Goal: Transaction & Acquisition: Purchase product/service

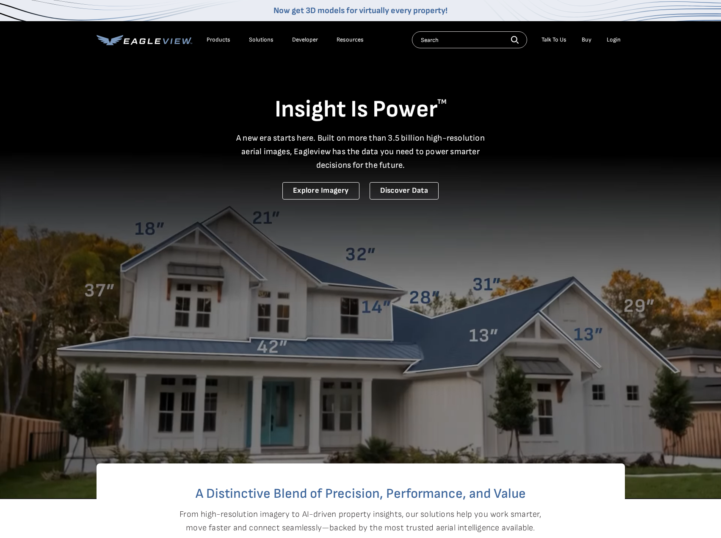
click at [619, 44] on li "Login" at bounding box center [614, 39] width 22 height 13
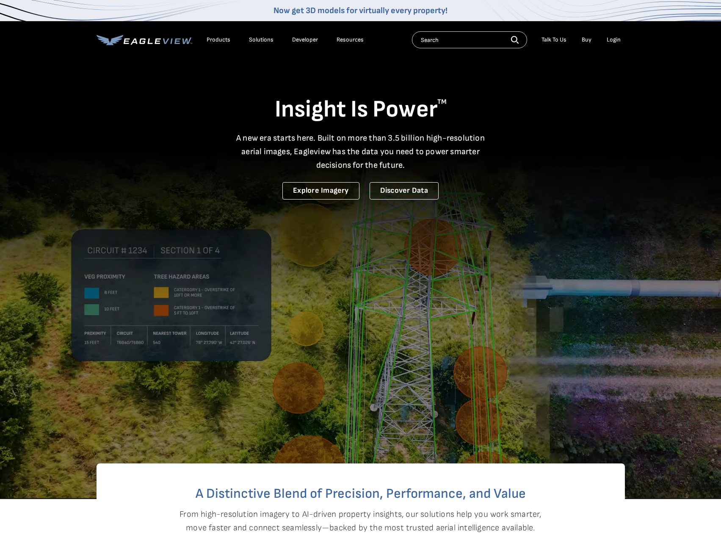
click at [617, 42] on div "Login" at bounding box center [614, 40] width 14 height 8
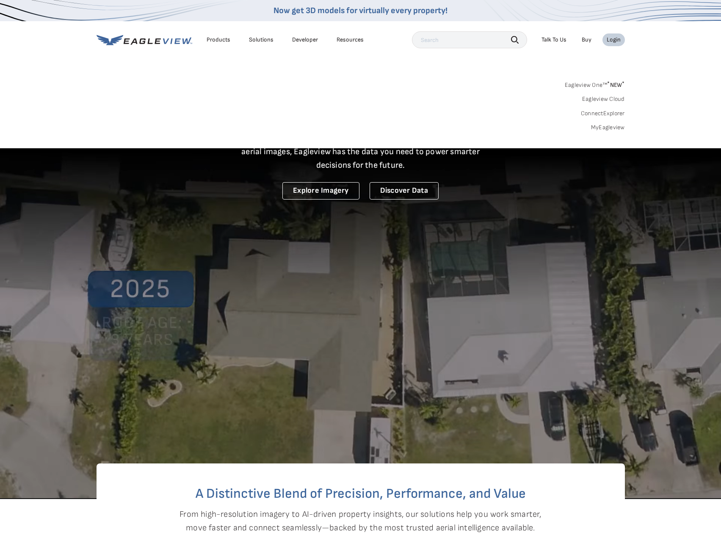
click at [593, 125] on link "MyEagleview" at bounding box center [608, 128] width 34 height 8
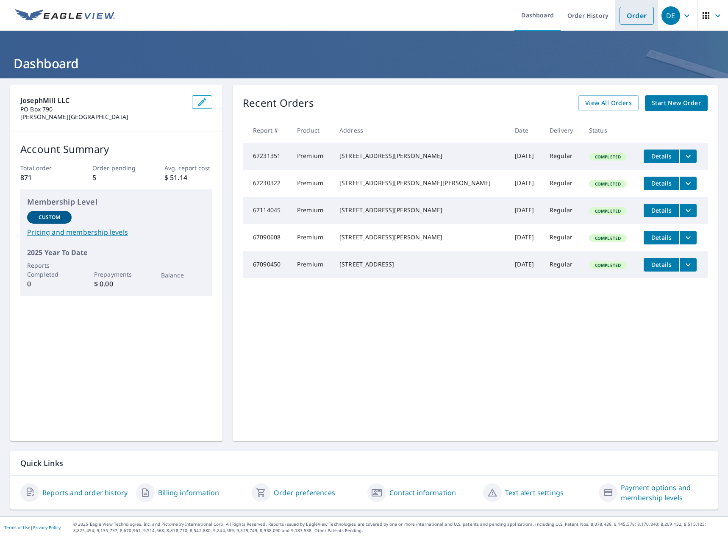
click at [618, 26] on li "Order" at bounding box center [636, 15] width 43 height 31
click at [621, 19] on link "Order" at bounding box center [636, 16] width 34 height 18
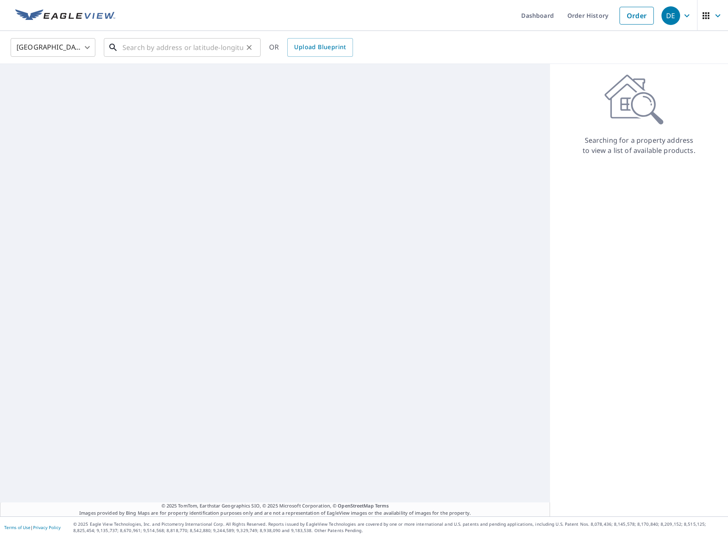
click at [167, 54] on input "text" at bounding box center [182, 48] width 121 height 24
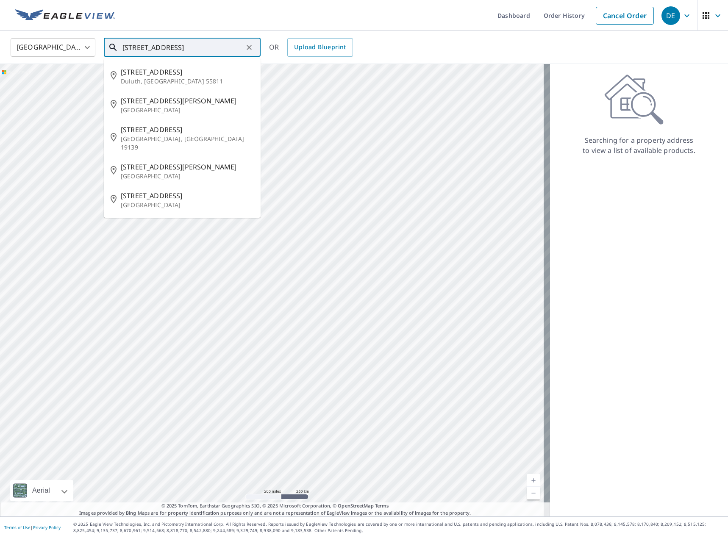
type input "5015 rapidan dr"
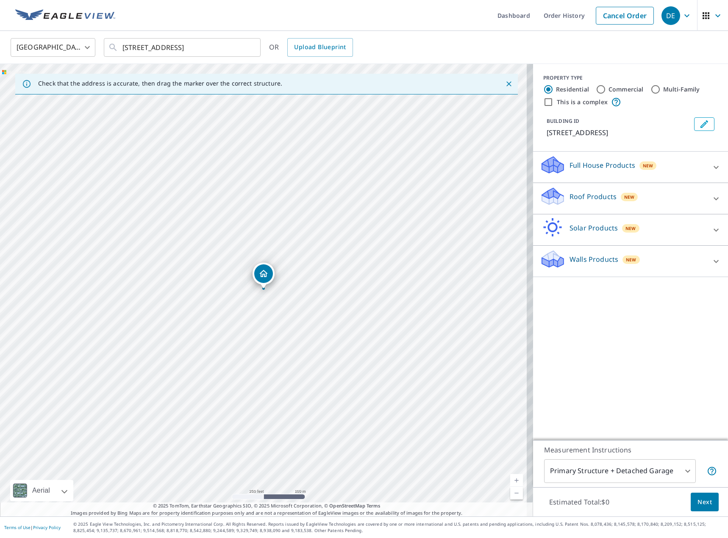
click at [594, 187] on div "Roof Products New" at bounding box center [623, 198] width 166 height 24
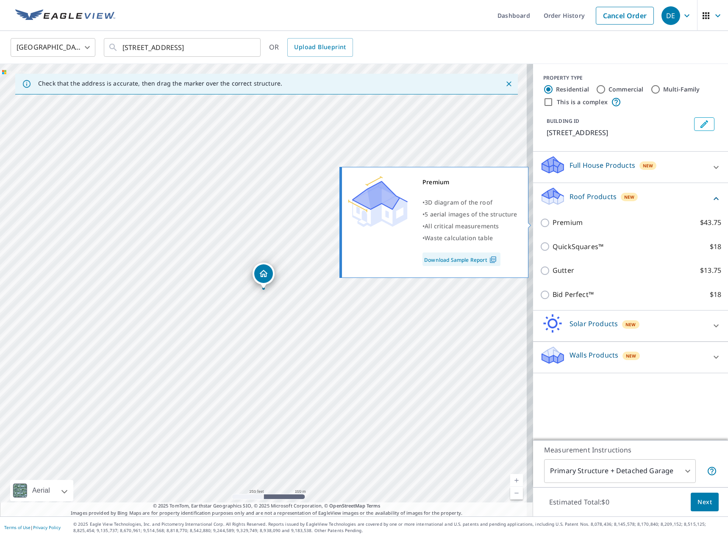
click at [567, 225] on p "Premium" at bounding box center [567, 222] width 30 height 11
click at [552, 225] on input "Premium $43.75" at bounding box center [546, 223] width 13 height 10
checkbox input "true"
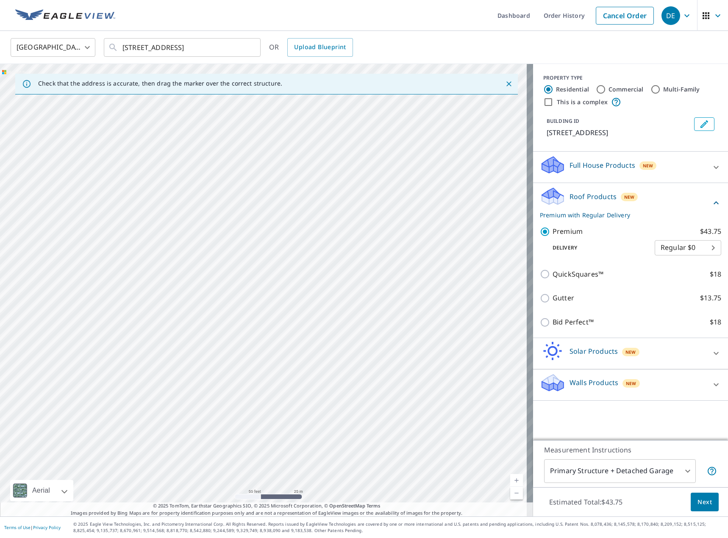
drag, startPoint x: 377, startPoint y: 225, endPoint x: 313, endPoint y: 278, distance: 82.1
click at [313, 278] on div "5015 Rapidan Dr Baton Rouge, LA 70817" at bounding box center [266, 290] width 533 height 452
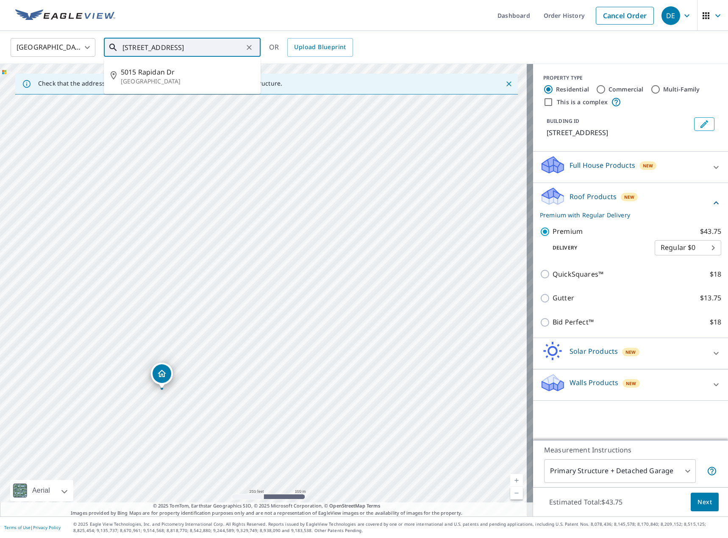
click at [205, 44] on input "5015 rapidan dr" at bounding box center [182, 48] width 121 height 24
click at [190, 71] on span "5015 Rapidan Dr" at bounding box center [187, 72] width 133 height 10
type input "5015 Rapidan Dr Baton Rouge, LA 70817"
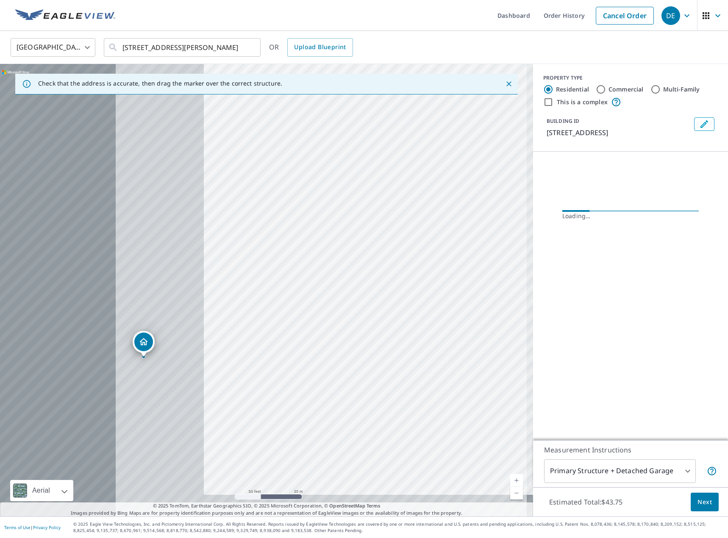
drag, startPoint x: 188, startPoint y: 305, endPoint x: 569, endPoint y: 251, distance: 384.2
click at [569, 251] on div "Check that the address is accurate, then drag the marker over the correct struc…" at bounding box center [364, 290] width 728 height 452
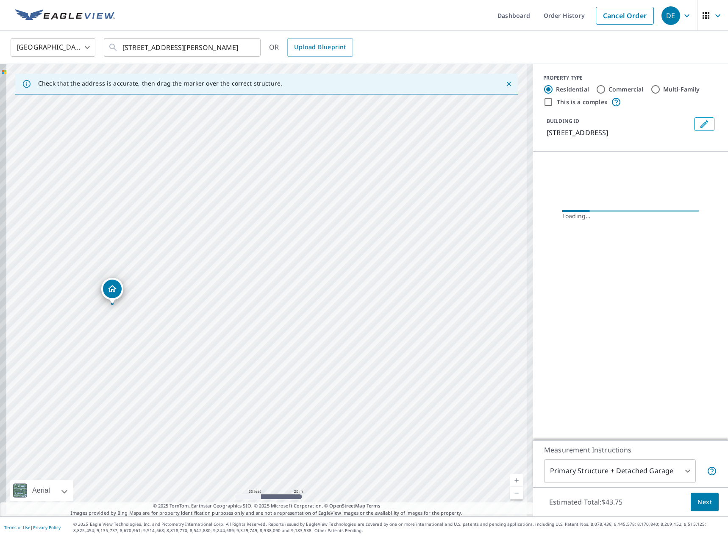
click at [482, 213] on div "5015 Rapidan Dr Baton Rouge, LA 70817" at bounding box center [266, 290] width 533 height 452
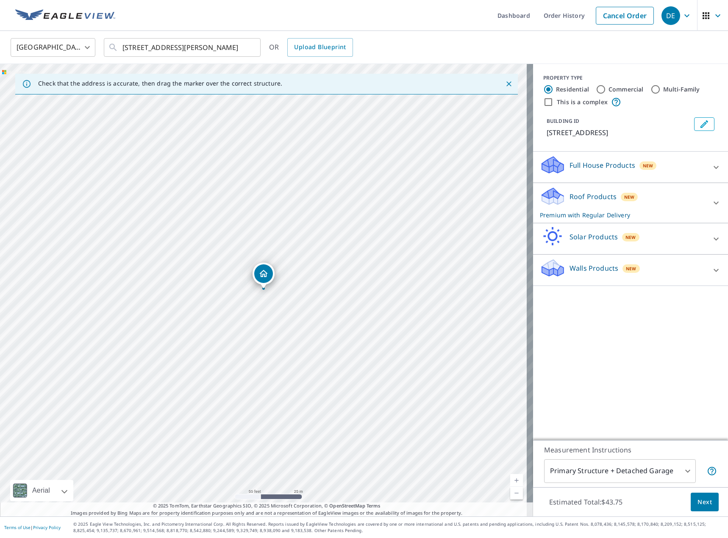
click at [629, 209] on div "Roof Products New Premium with Regular Delivery" at bounding box center [623, 202] width 166 height 33
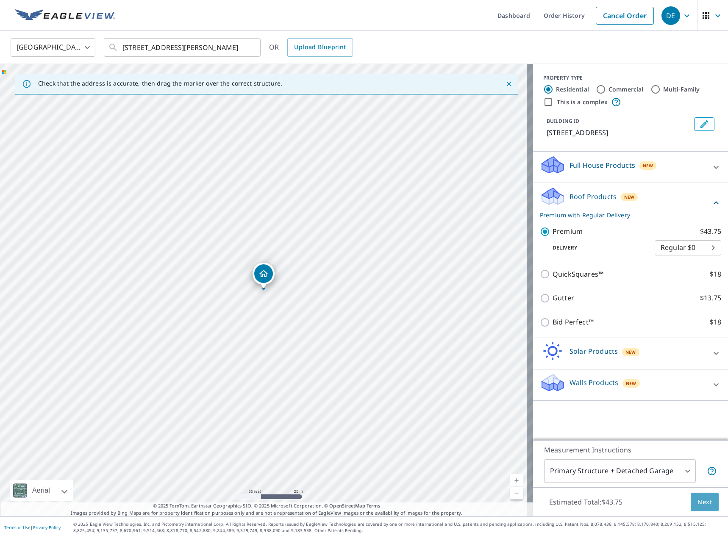
click at [700, 499] on span "Next" at bounding box center [704, 502] width 14 height 11
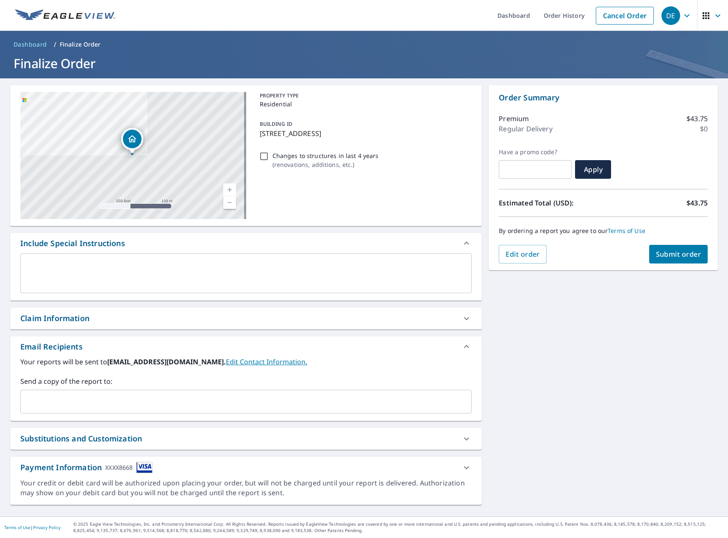
click at [143, 413] on div "Your reports will be sent to drew@josephmill.com. Edit Contact Information. Sen…" at bounding box center [245, 389] width 471 height 64
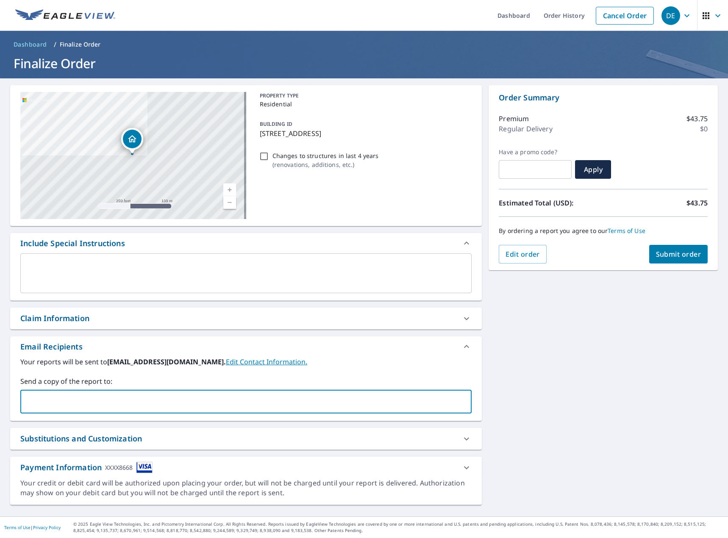
click at [144, 407] on input "text" at bounding box center [239, 402] width 431 height 16
type input "lukehunt@josephmill.com"
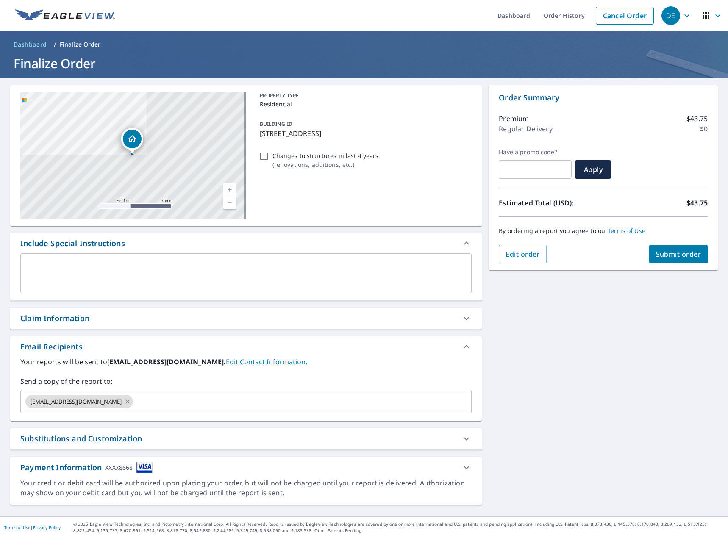
click at [667, 265] on div "Order Summary Premium $43.75 Regular Delivery $0 Have a promo code? ​ Apply Est…" at bounding box center [602, 177] width 229 height 185
click at [667, 262] on button "Submit order" at bounding box center [678, 254] width 59 height 19
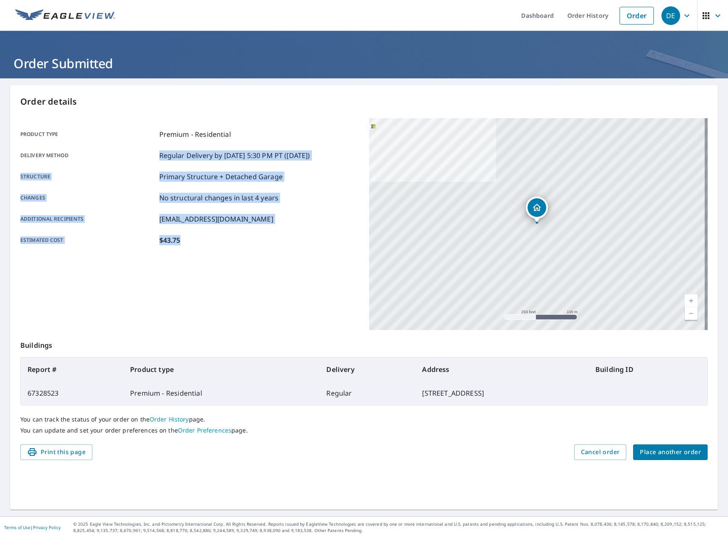
drag, startPoint x: 261, startPoint y: 266, endPoint x: 133, endPoint y: 149, distance: 173.6
click at [133, 149] on div "Product type Premium - Residential Delivery method Regular Delivery by 9/8/2025…" at bounding box center [189, 224] width 338 height 212
click at [131, 150] on div "Product type Premium - Residential Delivery method Regular Delivery by 9/8/2025…" at bounding box center [189, 187] width 338 height 116
drag, startPoint x: 135, startPoint y: 132, endPoint x: 183, endPoint y: 249, distance: 126.6
click at [183, 249] on div "Product type Premium - Residential Delivery method Regular Delivery by 9/8/2025…" at bounding box center [189, 187] width 338 height 138
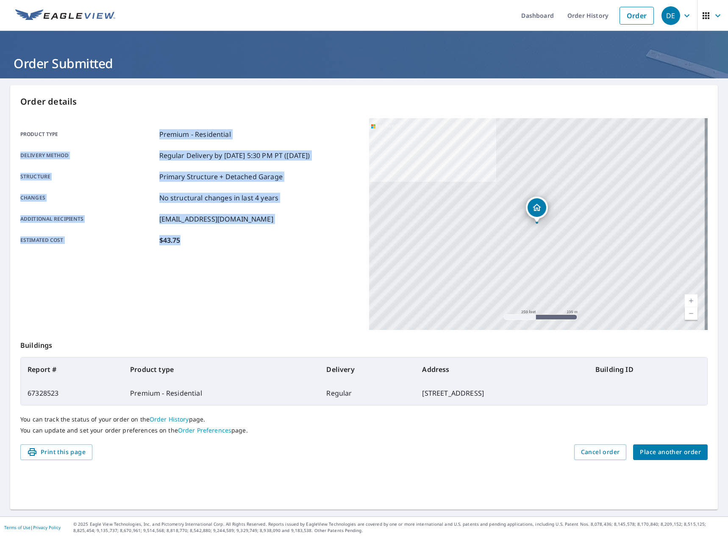
click at [199, 249] on div "Product type Premium - Residential Delivery method Regular Delivery by 9/8/2025…" at bounding box center [189, 187] width 338 height 138
click at [202, 247] on div "Product type Premium - Residential Delivery method Regular Delivery by 9/8/2025…" at bounding box center [189, 187] width 338 height 138
click at [219, 251] on div "Product type Premium - Residential Delivery method Regular Delivery by 9/8/2025…" at bounding box center [189, 187] width 338 height 138
click at [226, 255] on div "Product type Premium - Residential Delivery method Regular Delivery by 9/8/2025…" at bounding box center [189, 187] width 338 height 138
click at [239, 260] on div "Product type Premium - Residential Delivery method Regular Delivery by 9/8/2025…" at bounding box center [189, 224] width 338 height 212
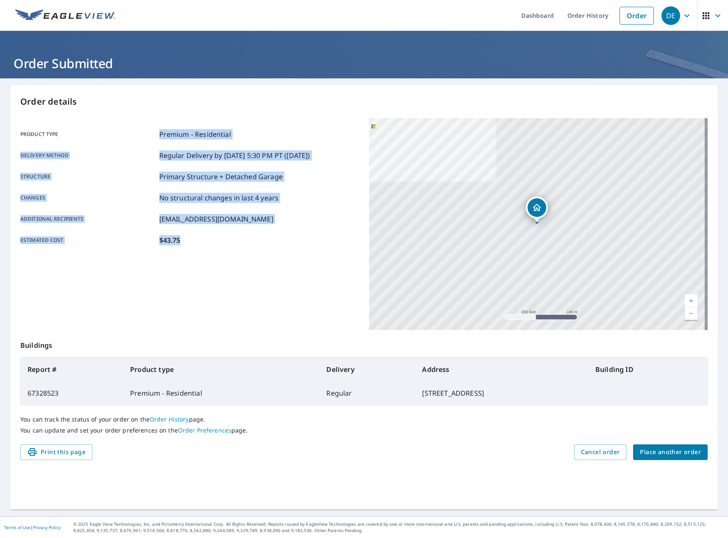
click at [277, 254] on div "Product type Premium - Residential Delivery method Regular Delivery by 9/8/2025…" at bounding box center [189, 187] width 338 height 138
click at [142, 121] on div "Product type Premium - Residential Delivery method Regular Delivery by 9/8/2025…" at bounding box center [189, 187] width 338 height 138
drag, startPoint x: 29, startPoint y: 121, endPoint x: 245, endPoint y: 232, distance: 243.0
click at [245, 232] on div "Product type Premium - Residential Delivery method Regular Delivery by 9/8/2025…" at bounding box center [189, 187] width 338 height 138
click at [257, 239] on div "Estimated cost $43.75" at bounding box center [189, 240] width 338 height 10
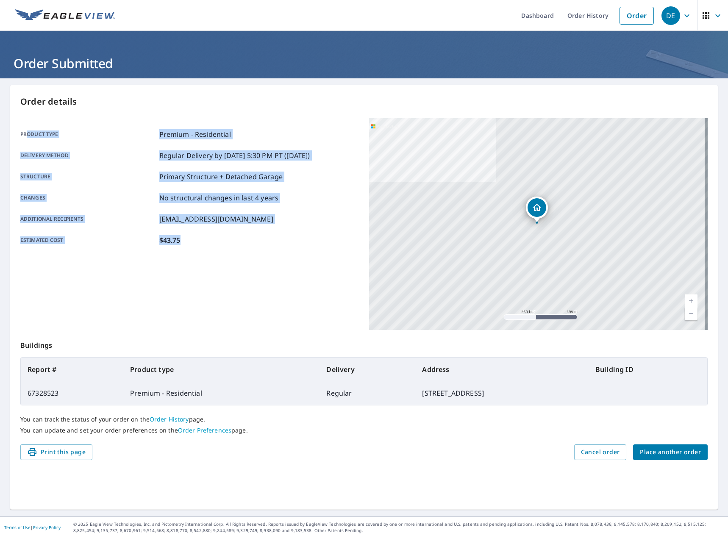
click at [300, 247] on div "Product type Premium - Residential Delivery method Regular Delivery by 9/8/2025…" at bounding box center [189, 187] width 338 height 138
click at [118, 158] on p "Delivery method" at bounding box center [88, 155] width 136 height 10
drag, startPoint x: 33, startPoint y: 119, endPoint x: 231, endPoint y: 238, distance: 231.3
click at [231, 238] on div "Product type Premium - Residential Delivery method Regular Delivery by 9/8/2025…" at bounding box center [189, 187] width 338 height 138
click at [235, 240] on div "Estimated cost $43.75" at bounding box center [189, 240] width 338 height 10
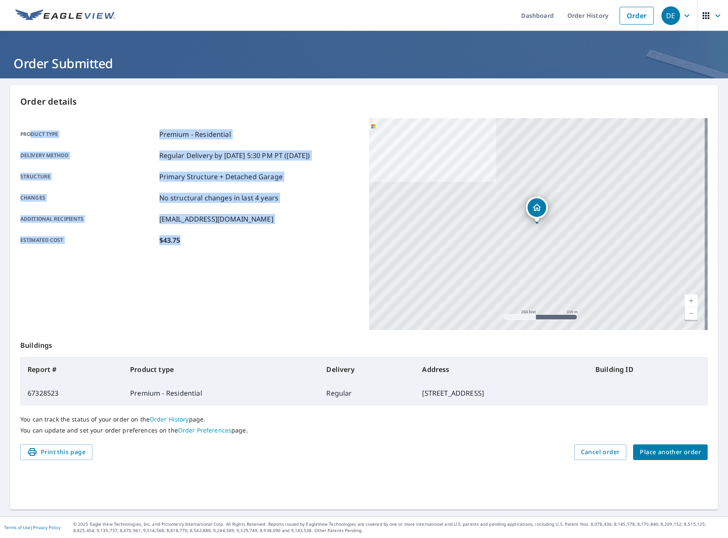
click at [288, 251] on div "Product type Premium - Residential Delivery method Regular Delivery by 9/8/2025…" at bounding box center [189, 187] width 338 height 138
click at [291, 269] on div "Product type Premium - Residential Delivery method Regular Delivery by 9/8/2025…" at bounding box center [189, 224] width 338 height 212
click at [227, 202] on p "No structural changes in last 4 years" at bounding box center [218, 198] width 119 height 10
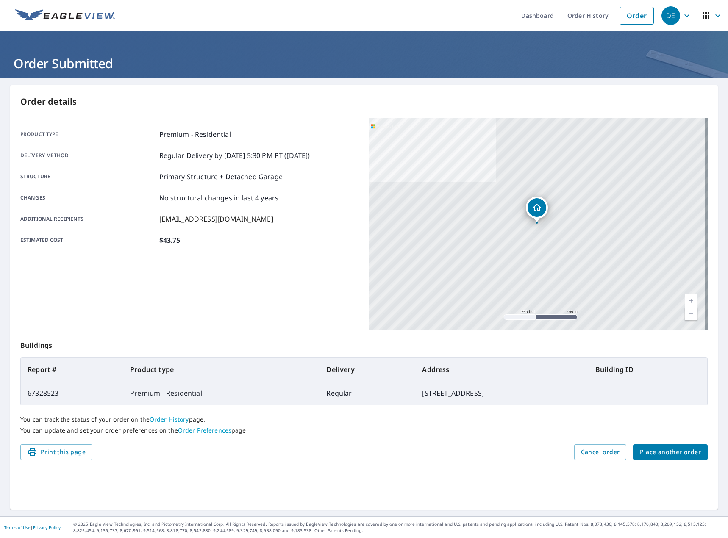
drag, startPoint x: 274, startPoint y: 377, endPoint x: 496, endPoint y: 397, distance: 222.5
click at [496, 397] on table "Report # Product type Delivery Address Building ID 67328523 Premium - Residenti…" at bounding box center [363, 381] width 687 height 48
click at [496, 397] on td "5015 Rapidan Dr, Baton Rouge LA 70817" at bounding box center [501, 393] width 173 height 24
drag, startPoint x: 496, startPoint y: 397, endPoint x: 26, endPoint y: 364, distance: 470.9
click at [26, 364] on table "Report # Product type Delivery Address Building ID 67328523 Premium - Residenti…" at bounding box center [363, 381] width 687 height 48
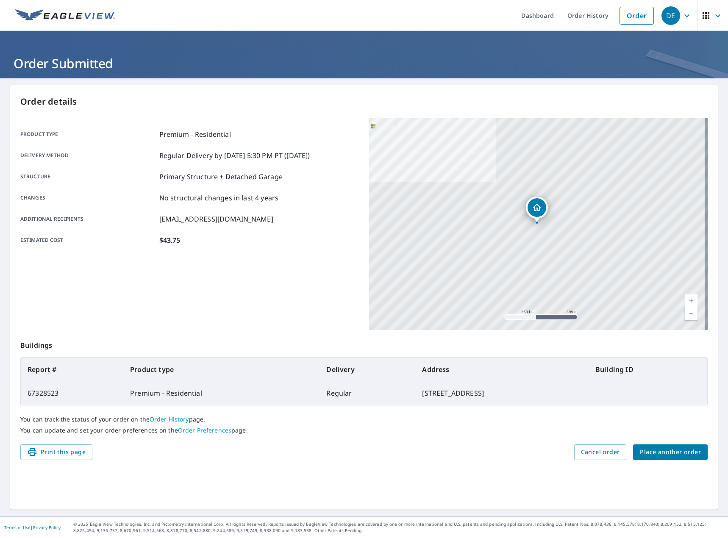
click at [26, 364] on th "Report #" at bounding box center [72, 370] width 103 height 24
click at [28, 364] on th "Report #" at bounding box center [72, 370] width 103 height 24
click at [415, 393] on td "5015 Rapidan Dr, Baton Rouge LA 70817" at bounding box center [501, 393] width 173 height 24
drag, startPoint x: 475, startPoint y: 386, endPoint x: 25, endPoint y: 367, distance: 450.3
click at [25, 367] on table "Report # Product type Delivery Address Building ID 67328523 Premium - Residenti…" at bounding box center [363, 381] width 687 height 48
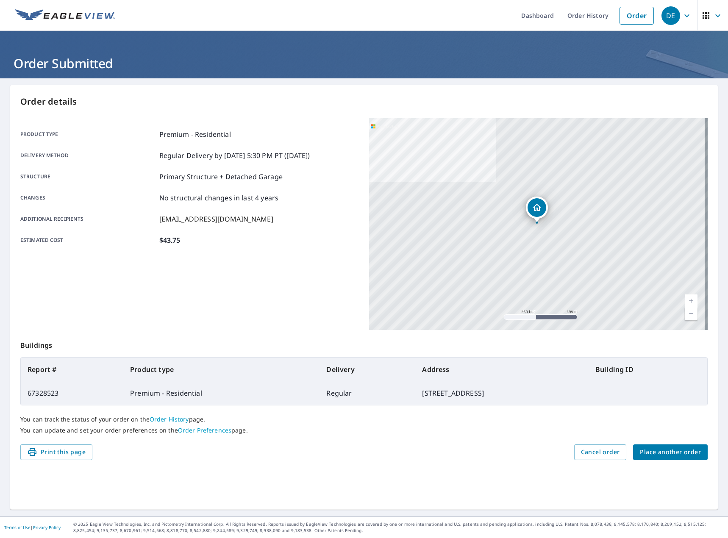
click at [25, 367] on th "Report #" at bounding box center [72, 370] width 103 height 24
drag, startPoint x: 25, startPoint y: 367, endPoint x: 511, endPoint y: 399, distance: 487.8
click at [511, 399] on table "Report # Product type Delivery Address Building ID 67328523 Premium - Residenti…" at bounding box center [363, 381] width 687 height 48
click at [511, 399] on td "5015 Rapidan Dr, Baton Rouge LA 70817" at bounding box center [501, 393] width 173 height 24
drag, startPoint x: 511, startPoint y: 399, endPoint x: 481, endPoint y: 394, distance: 30.9
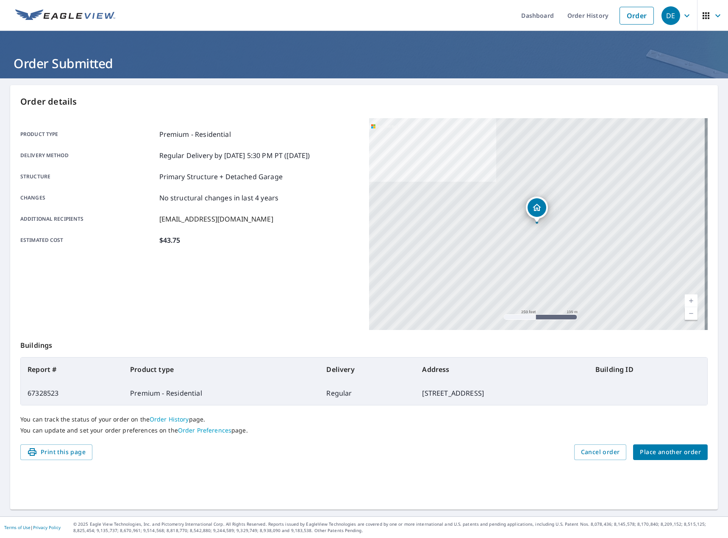
click at [482, 394] on td "5015 Rapidan Dr, Baton Rouge LA 70817" at bounding box center [501, 393] width 173 height 24
click at [475, 395] on td "5015 Rapidan Dr, Baton Rouge LA 70817" at bounding box center [501, 393] width 173 height 24
drag, startPoint x: 494, startPoint y: 395, endPoint x: 93, endPoint y: 375, distance: 401.6
click at [94, 375] on table "Report # Product type Delivery Address Building ID 67328523 Premium - Residenti…" at bounding box center [363, 381] width 687 height 48
drag, startPoint x: 43, startPoint y: 369, endPoint x: 490, endPoint y: 388, distance: 446.9
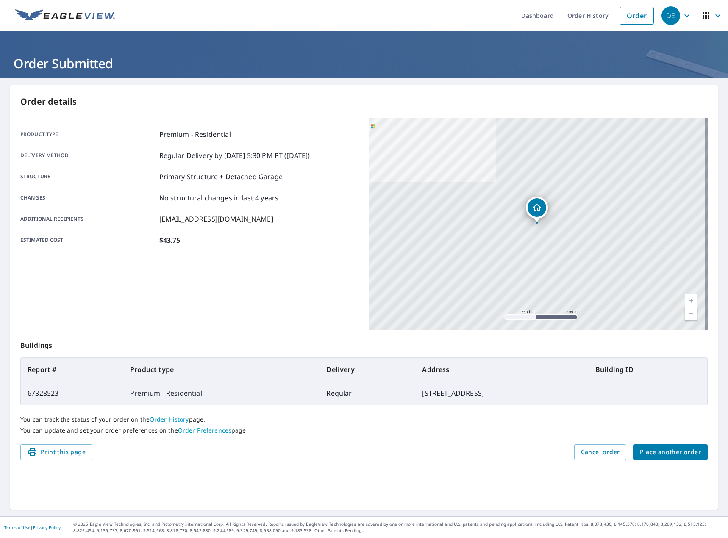
click at [490, 388] on table "Report # Product type Delivery Address Building ID 67328523 Premium - Residenti…" at bounding box center [363, 381] width 687 height 48
click at [271, 280] on div "Product type Premium - Residential Delivery method Regular Delivery by 9/8/2025…" at bounding box center [189, 224] width 338 height 212
click at [169, 302] on div "Product type Premium - Residential Delivery method Regular Delivery by 9/8/2025…" at bounding box center [189, 224] width 338 height 212
